Goal: Find specific page/section: Find specific page/section

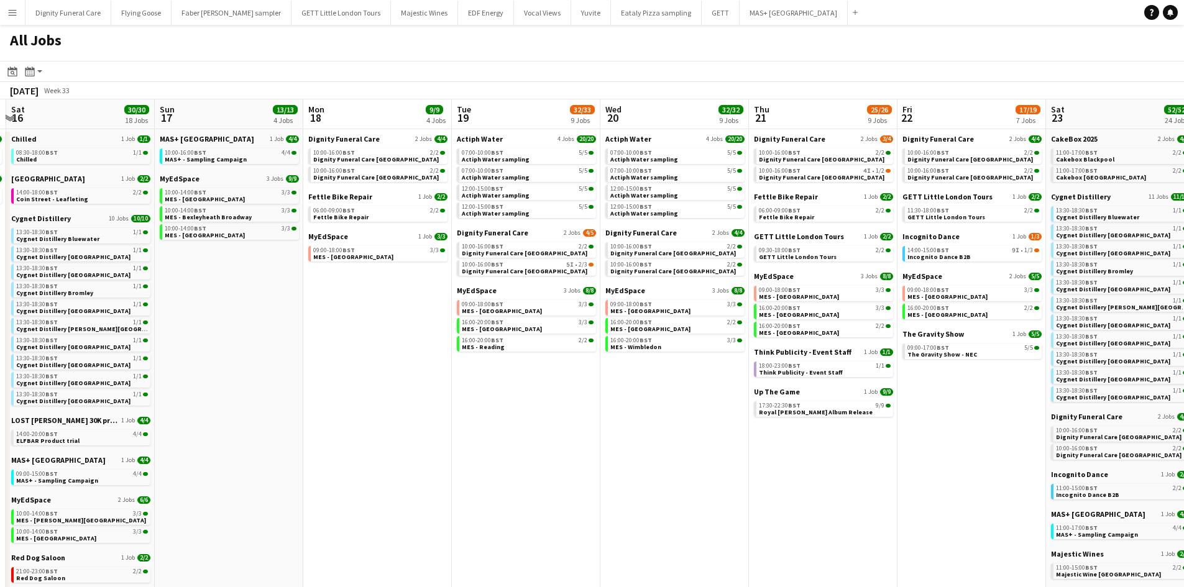
scroll to position [0, 392]
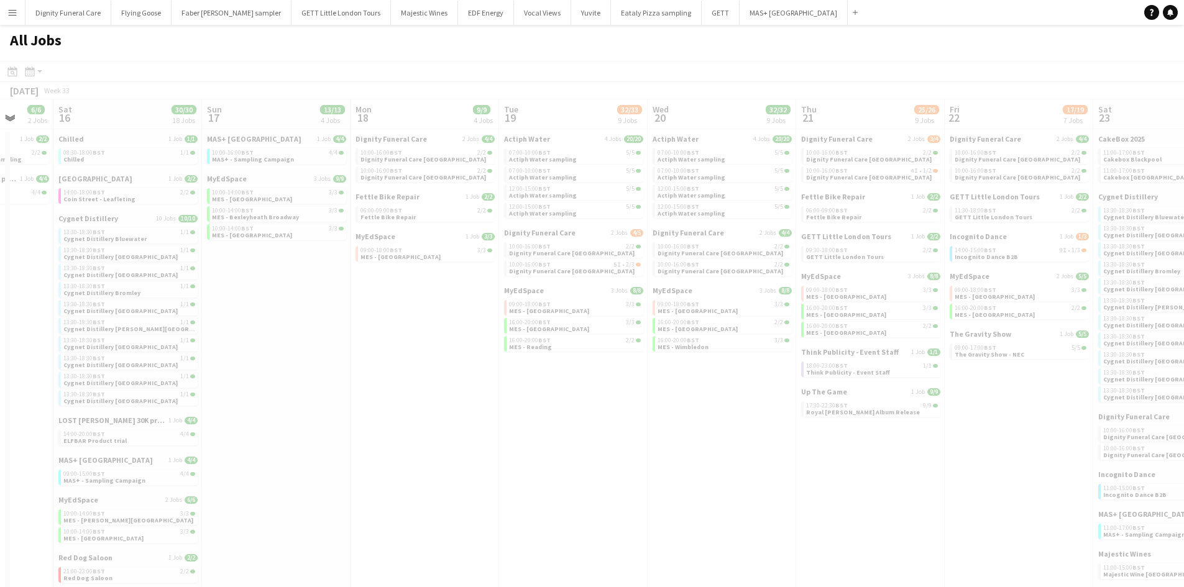
drag, startPoint x: 355, startPoint y: 247, endPoint x: 568, endPoint y: 231, distance: 213.8
click at [570, 233] on app-all-jobs "All Jobs Date picker SEP 2025 SEP 2025 Monday M Tuesday T Wednesday W Thursday …" at bounding box center [592, 489] width 1184 height 929
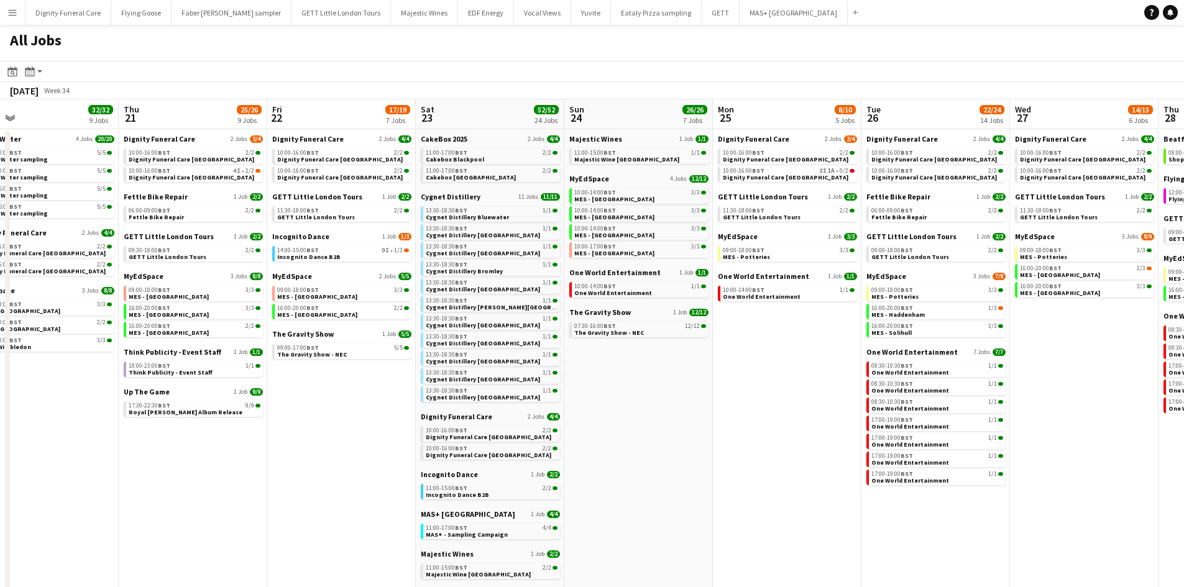
drag, startPoint x: 957, startPoint y: 301, endPoint x: 332, endPoint y: 283, distance: 625.4
click at [280, 290] on app-calendar-viewport "Sun 17 13/13 4 Jobs Mon 18 9/9 4 Jobs Tue 19 32/33 9 Jobs Wed 20 32/32 9 Jobs T…" at bounding box center [592, 526] width 1184 height 854
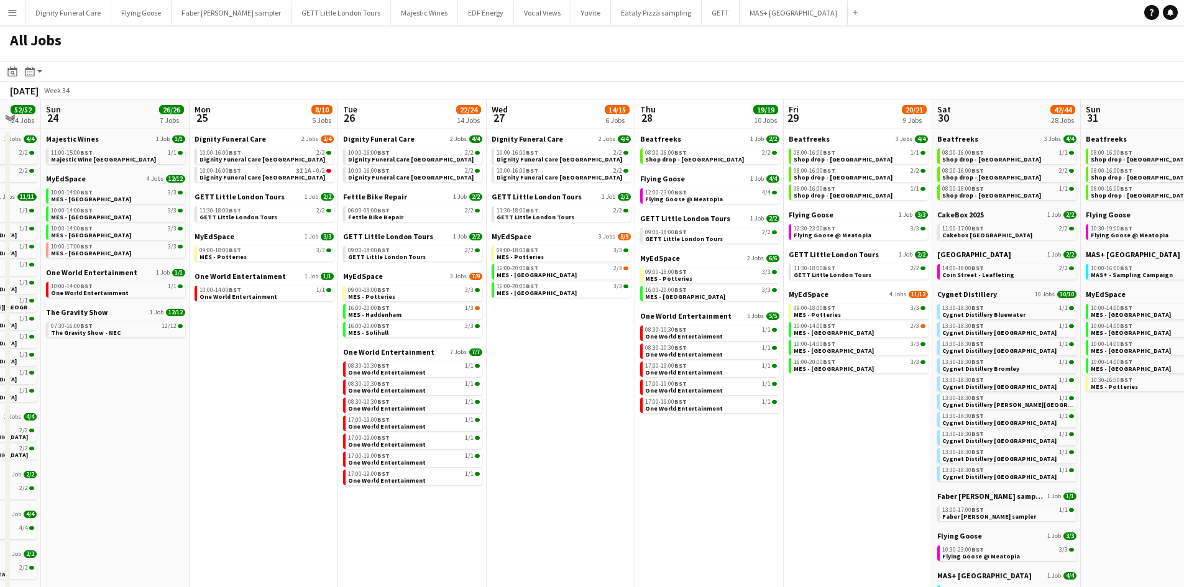
drag, startPoint x: 695, startPoint y: 319, endPoint x: 303, endPoint y: 293, distance: 392.3
click at [301, 294] on app-calendar-viewport "Thu 21 25/26 9 Jobs Fri 22 17/19 7 Jobs Sat 23 52/52 24 Jobs Sun 24 26/26 7 Job…" at bounding box center [592, 526] width 1184 height 854
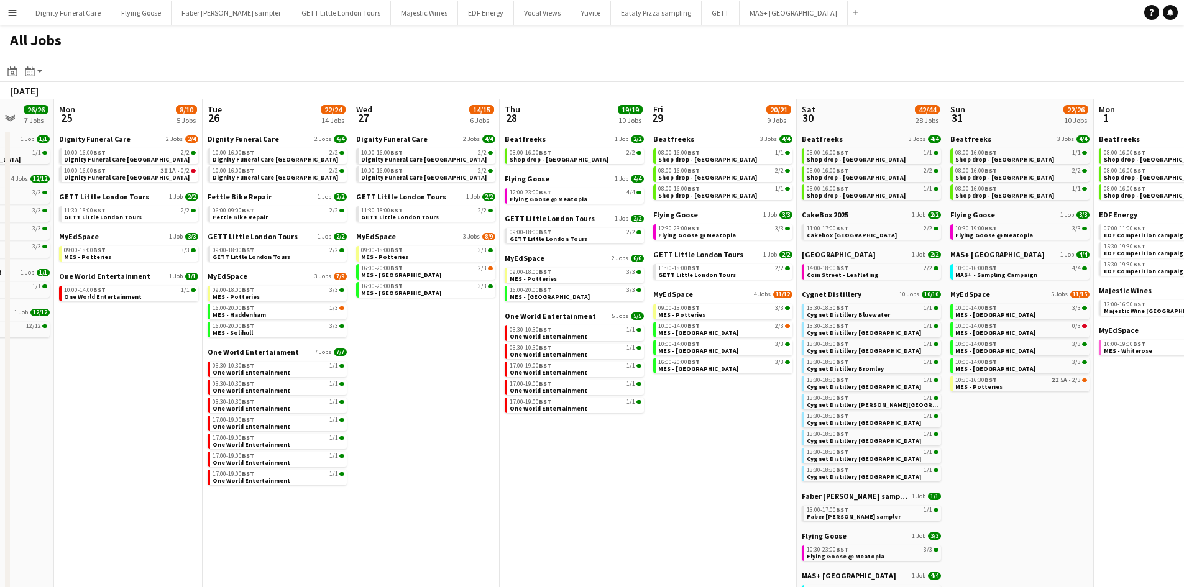
drag, startPoint x: 789, startPoint y: 331, endPoint x: 214, endPoint y: 289, distance: 576.3
click at [214, 289] on app-calendar-viewport "Fri 22 17/19 7 Jobs Sat 23 52/52 24 Jobs Sun 24 26/26 7 Jobs Mon 25 8/10 5 Jobs…" at bounding box center [592, 526] width 1184 height 854
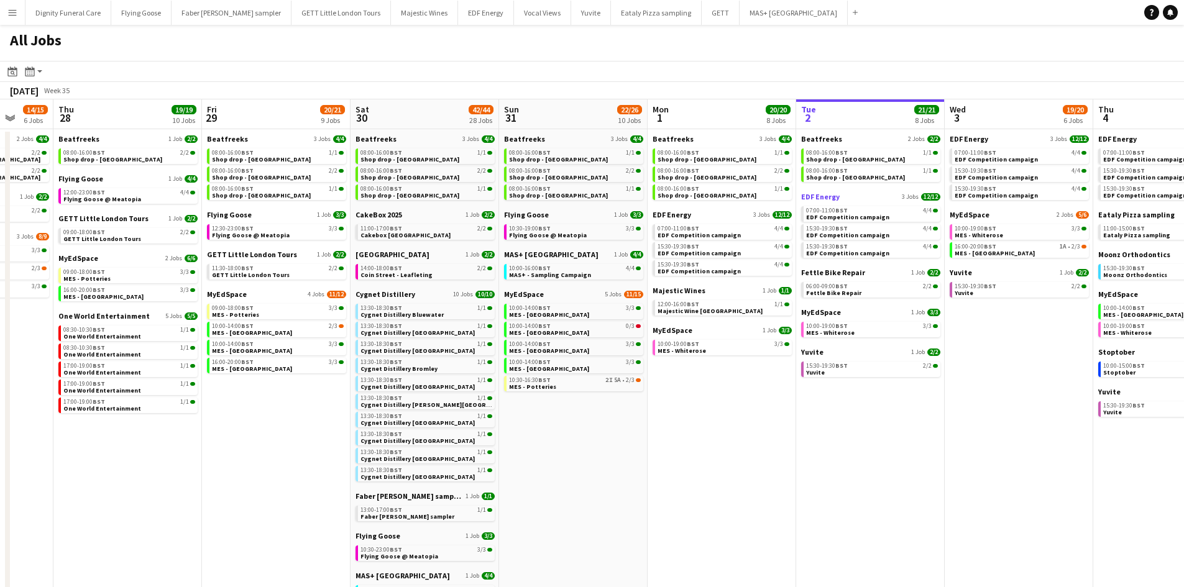
click at [825, 194] on span "EDF Energy" at bounding box center [820, 196] width 39 height 9
